Goal: Task Accomplishment & Management: Manage account settings

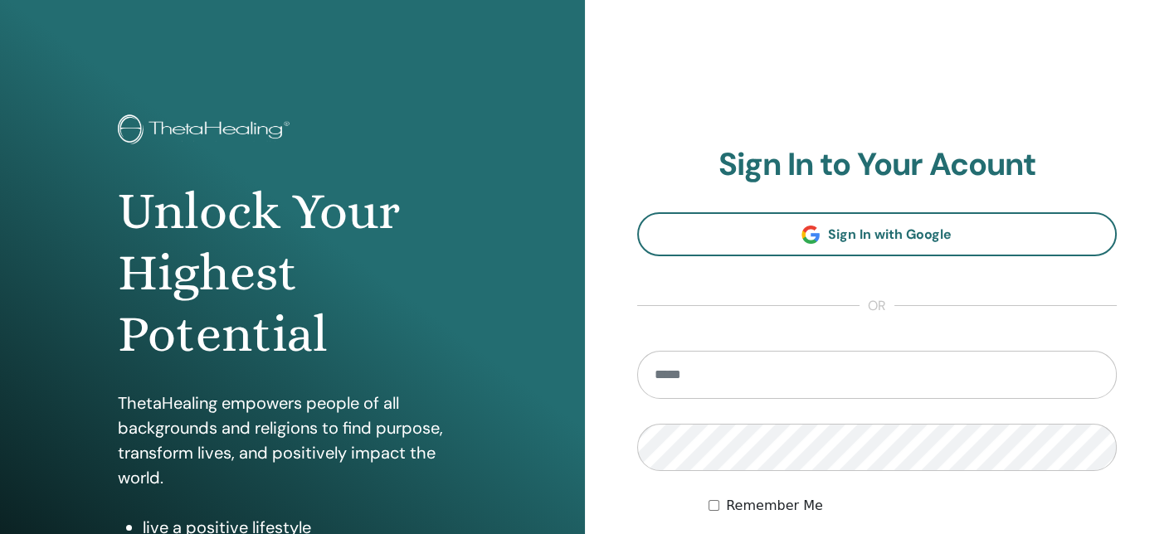
type input "**********"
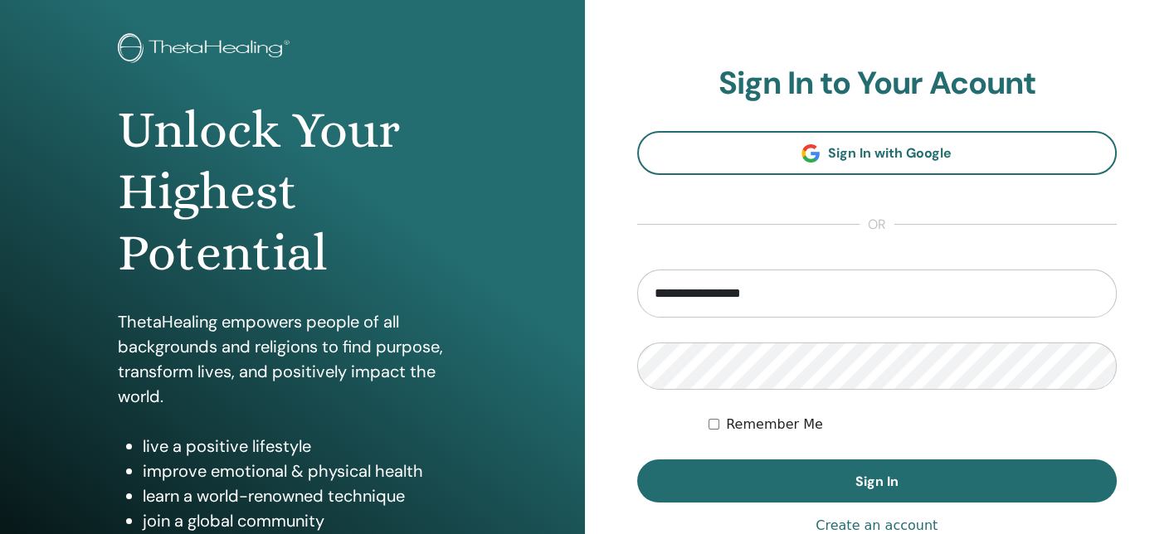
scroll to position [99, 0]
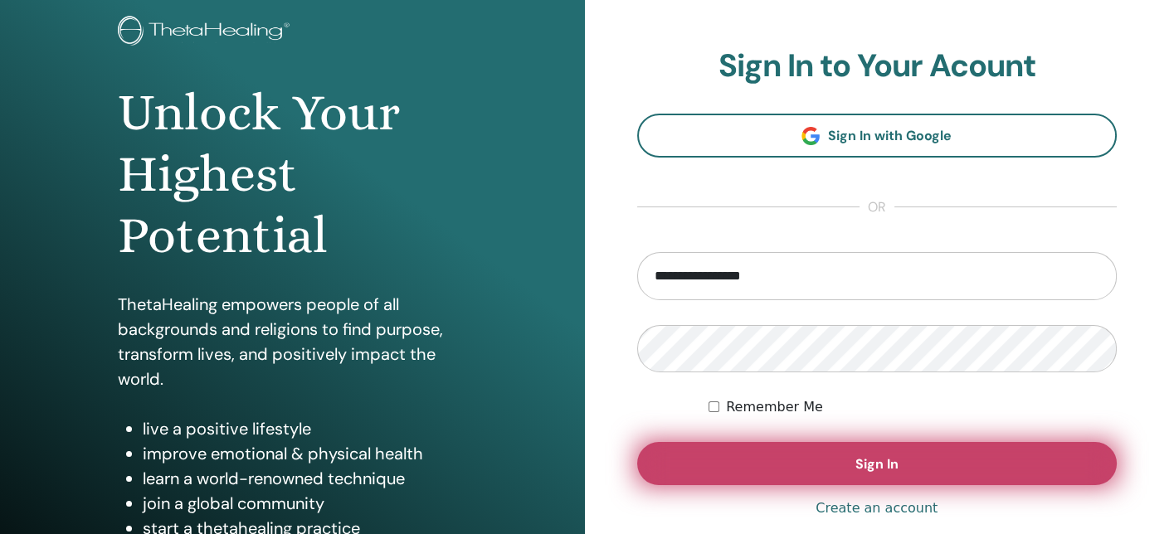
click at [992, 457] on button "Sign In" at bounding box center [877, 463] width 480 height 43
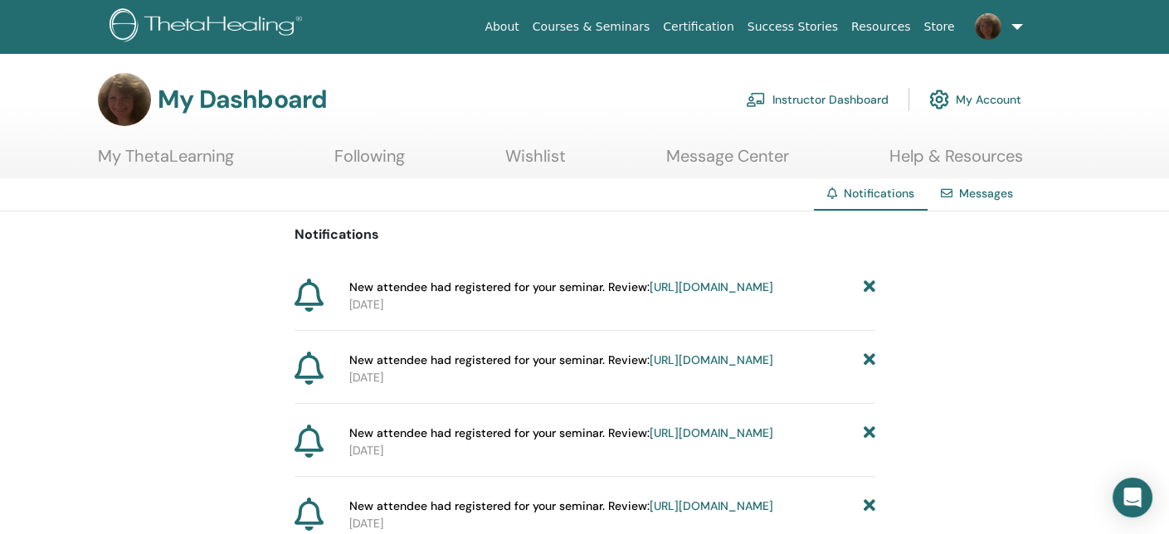
click at [821, 103] on link "Instructor Dashboard" at bounding box center [817, 99] width 143 height 37
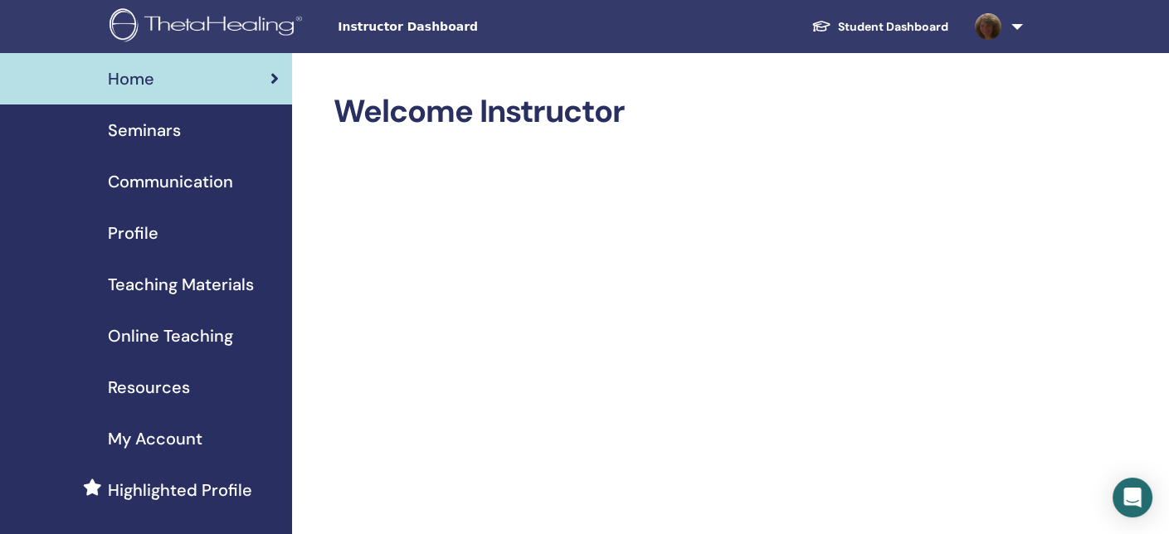
click at [142, 133] on span "Seminars" at bounding box center [144, 130] width 73 height 25
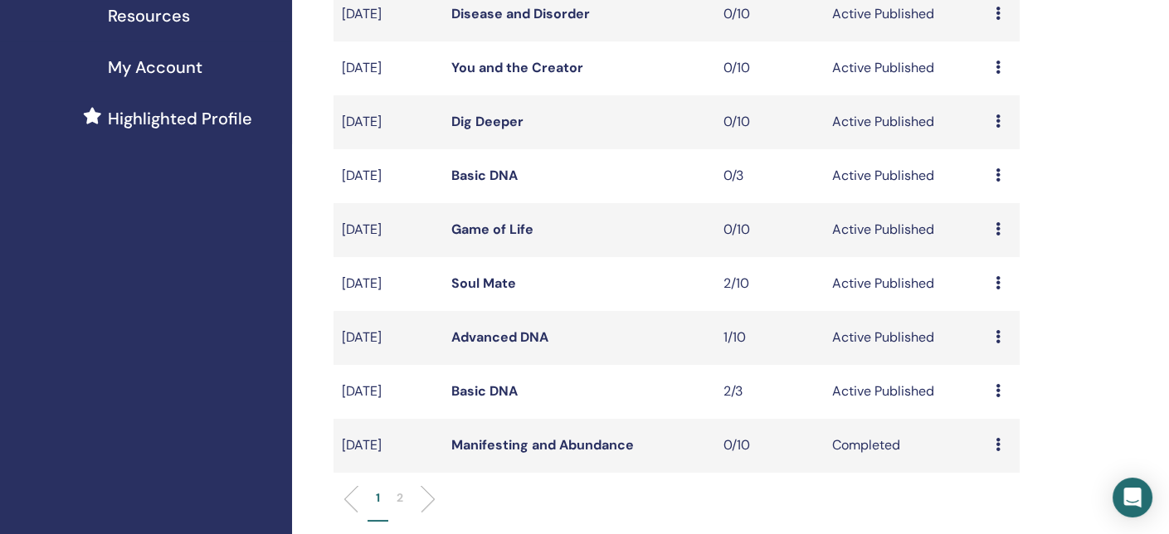
scroll to position [422, 0]
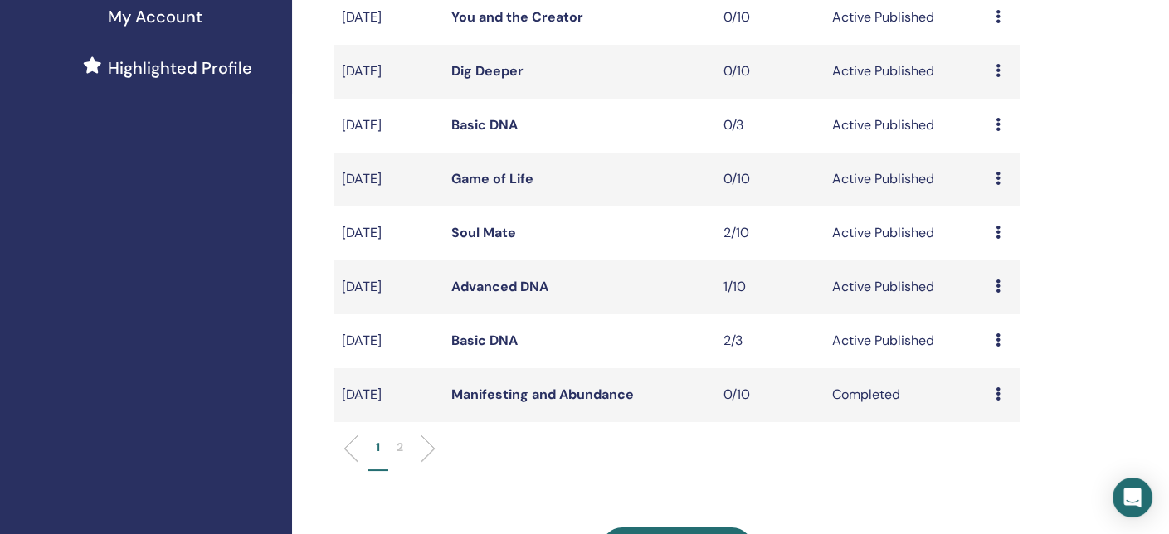
click at [480, 334] on link "Basic DNA" at bounding box center [484, 340] width 66 height 17
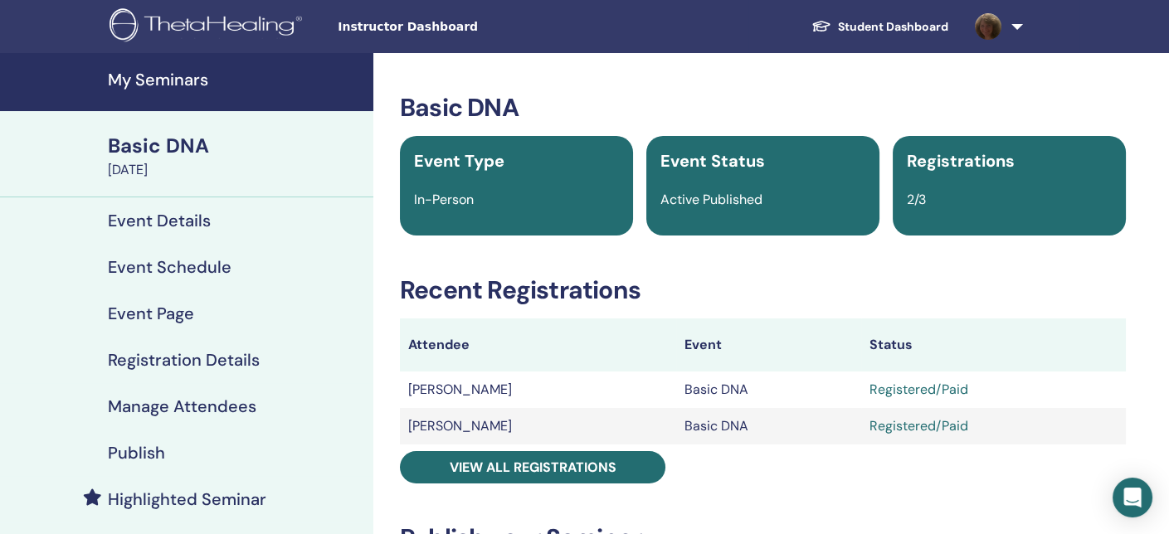
click at [197, 413] on h4 "Manage Attendees" at bounding box center [182, 407] width 149 height 20
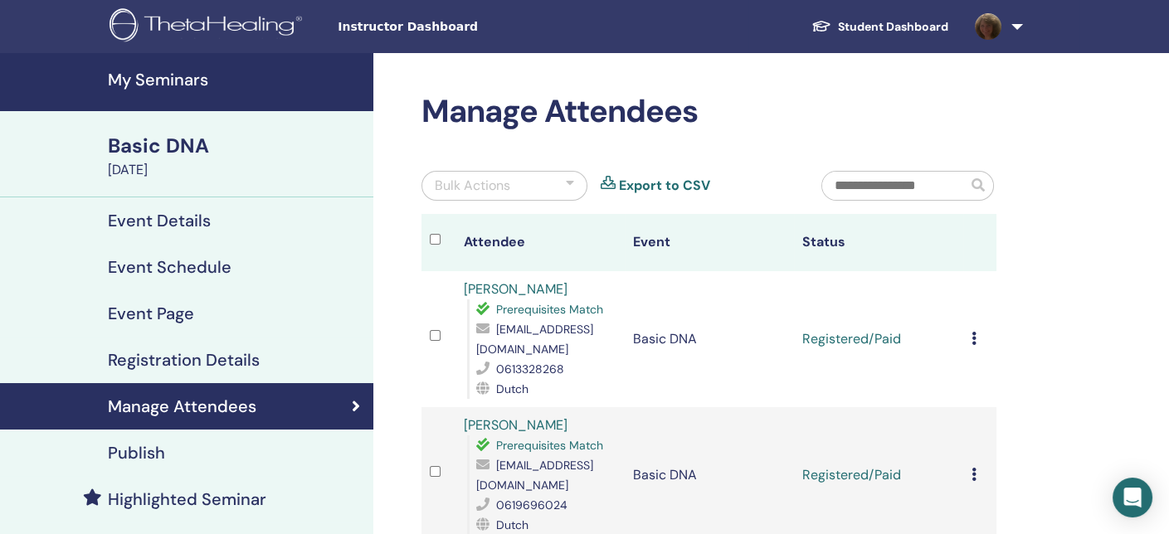
click at [972, 335] on icon at bounding box center [974, 338] width 5 height 13
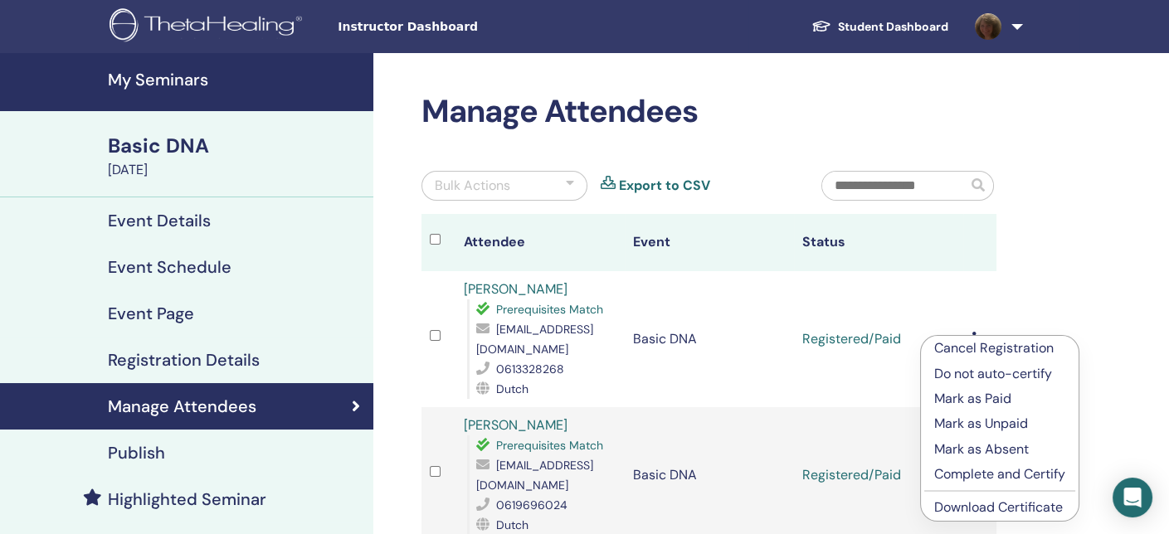
click at [983, 506] on link "Download Certificate" at bounding box center [998, 507] width 129 height 17
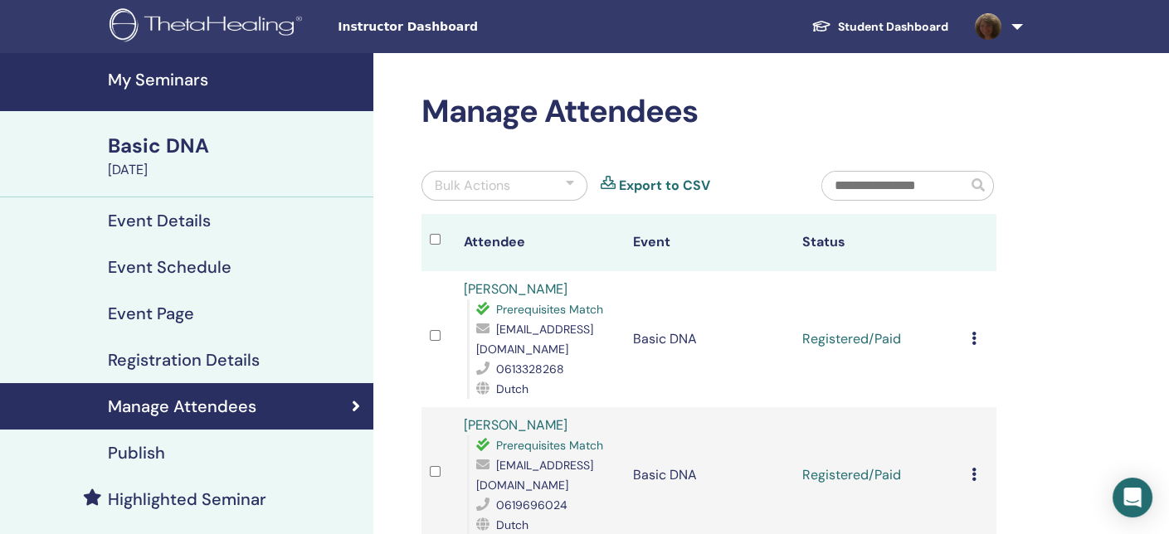
click at [1014, 27] on link at bounding box center [996, 26] width 68 height 53
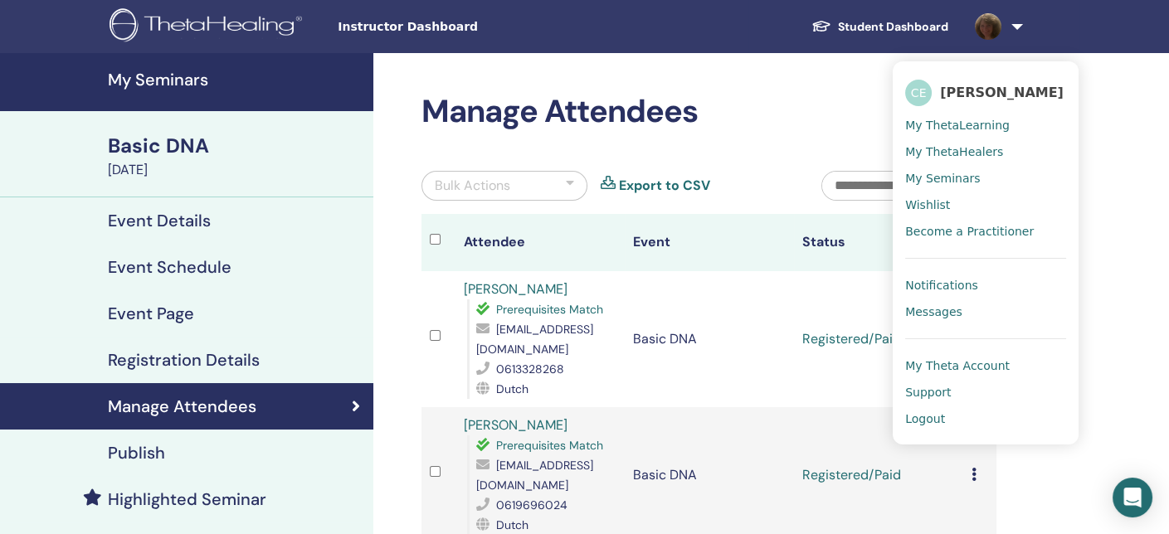
click at [924, 414] on span "Logout" at bounding box center [925, 419] width 40 height 15
